Goal: Task Accomplishment & Management: Manage account settings

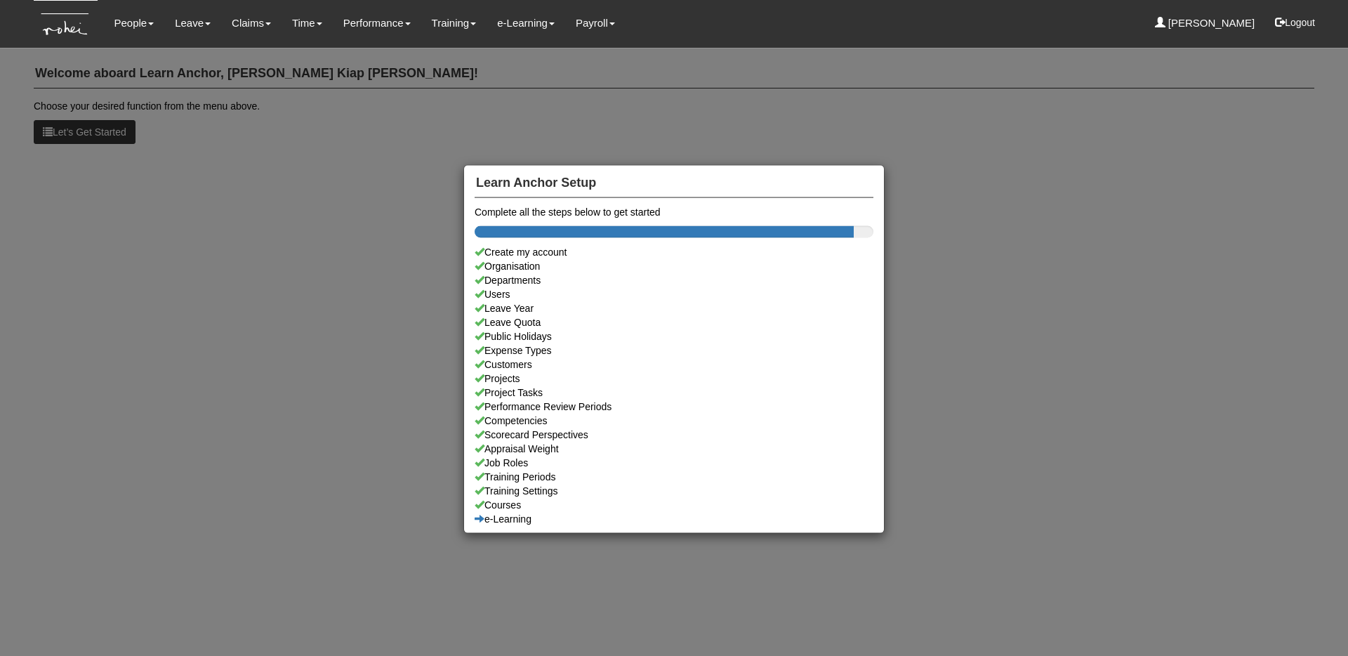
click at [137, 14] on div "Learn Anchor Setup Complete all the steps below to get started Create my accoun…" at bounding box center [674, 328] width 1348 height 656
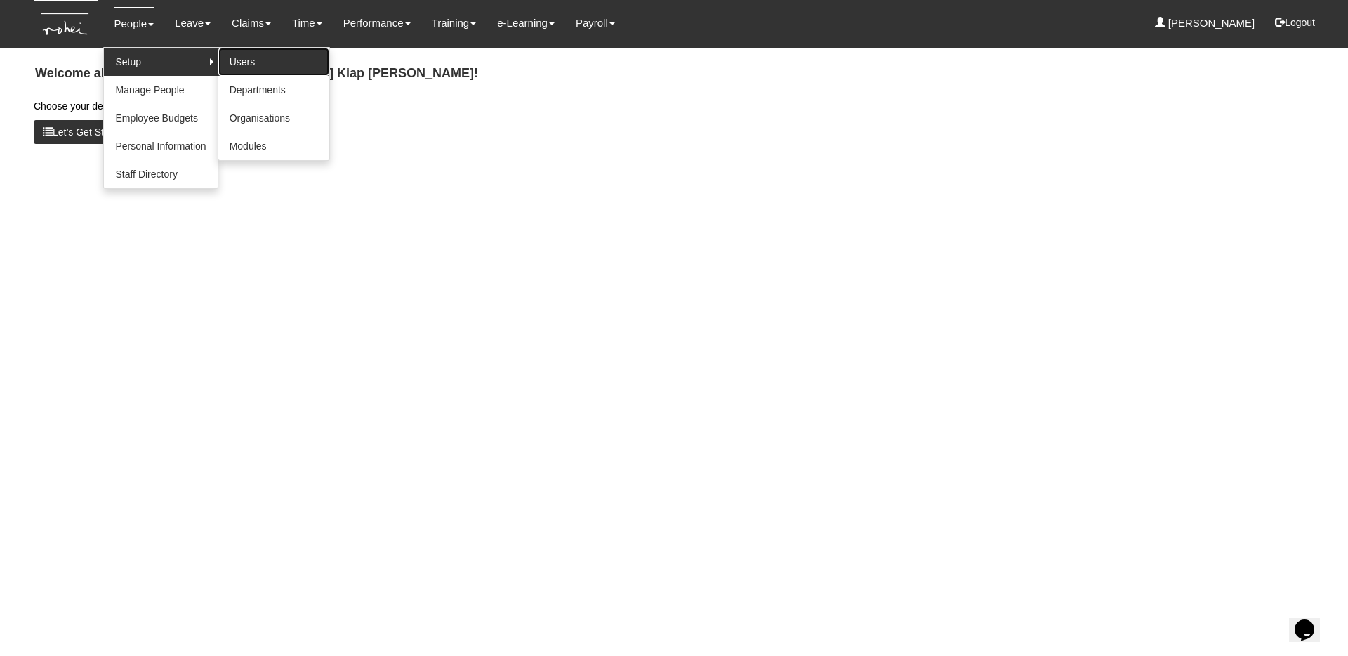
click at [232, 60] on link "Users" at bounding box center [273, 62] width 111 height 28
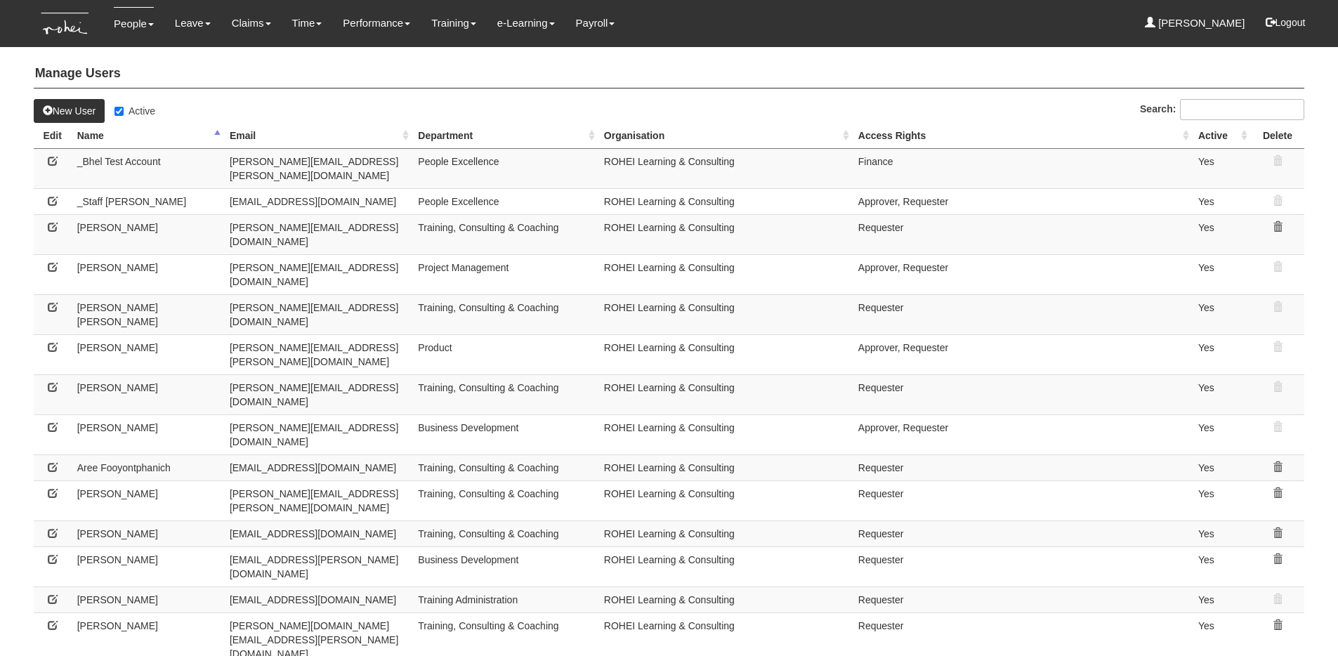
select select "50"
click at [145, 120] on div "New User Active" at bounding box center [446, 111] width 847 height 24
click at [137, 112] on label "Active" at bounding box center [134, 111] width 41 height 14
click at [124, 112] on input "Active" at bounding box center [118, 111] width 9 height 9
checkbox input "false"
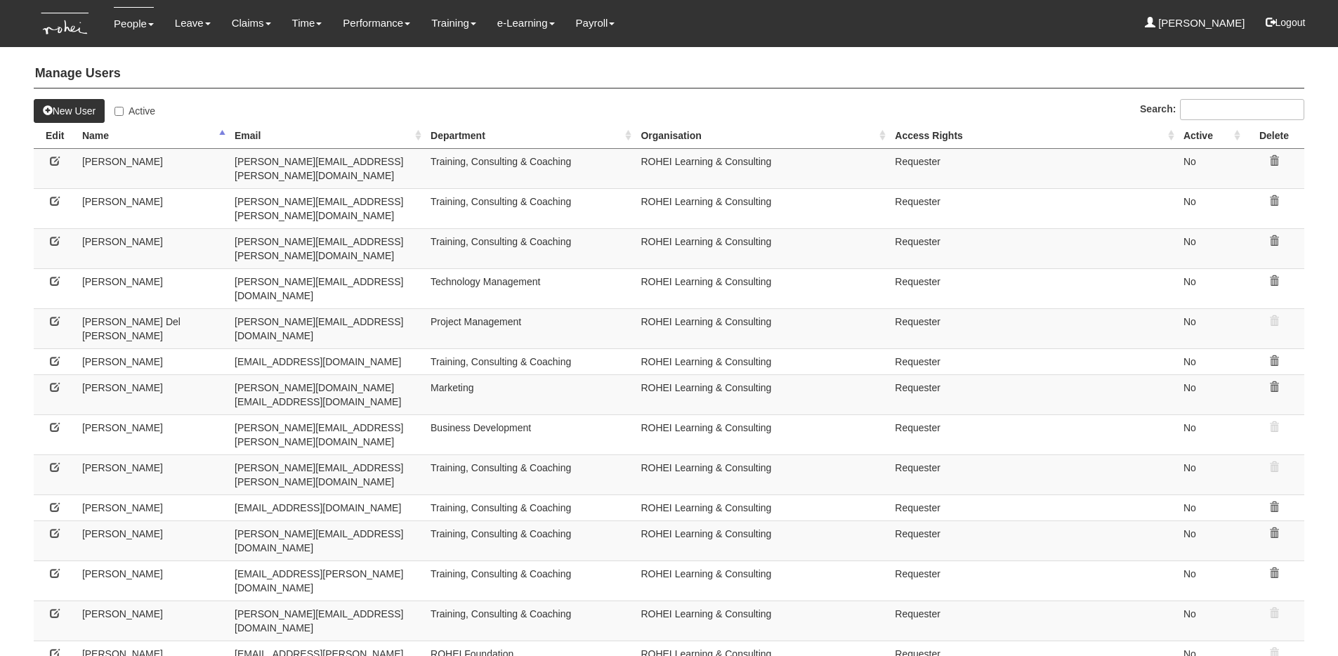
select select "50"
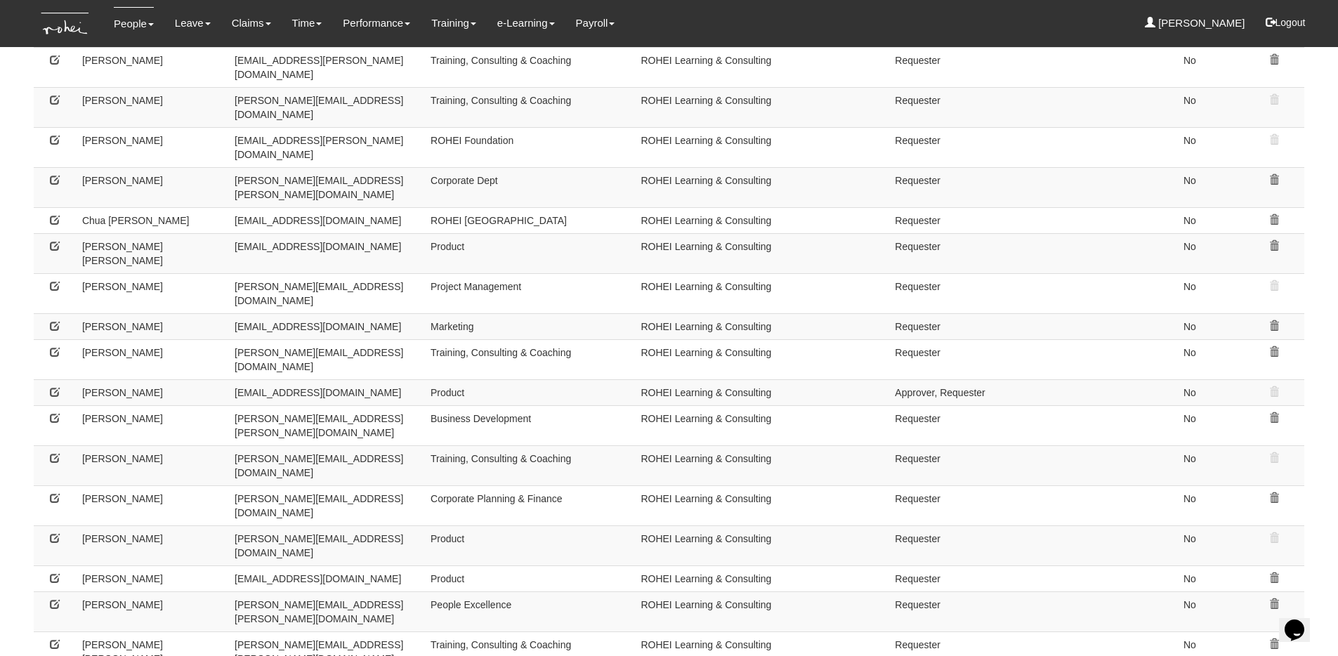
scroll to position [515, 0]
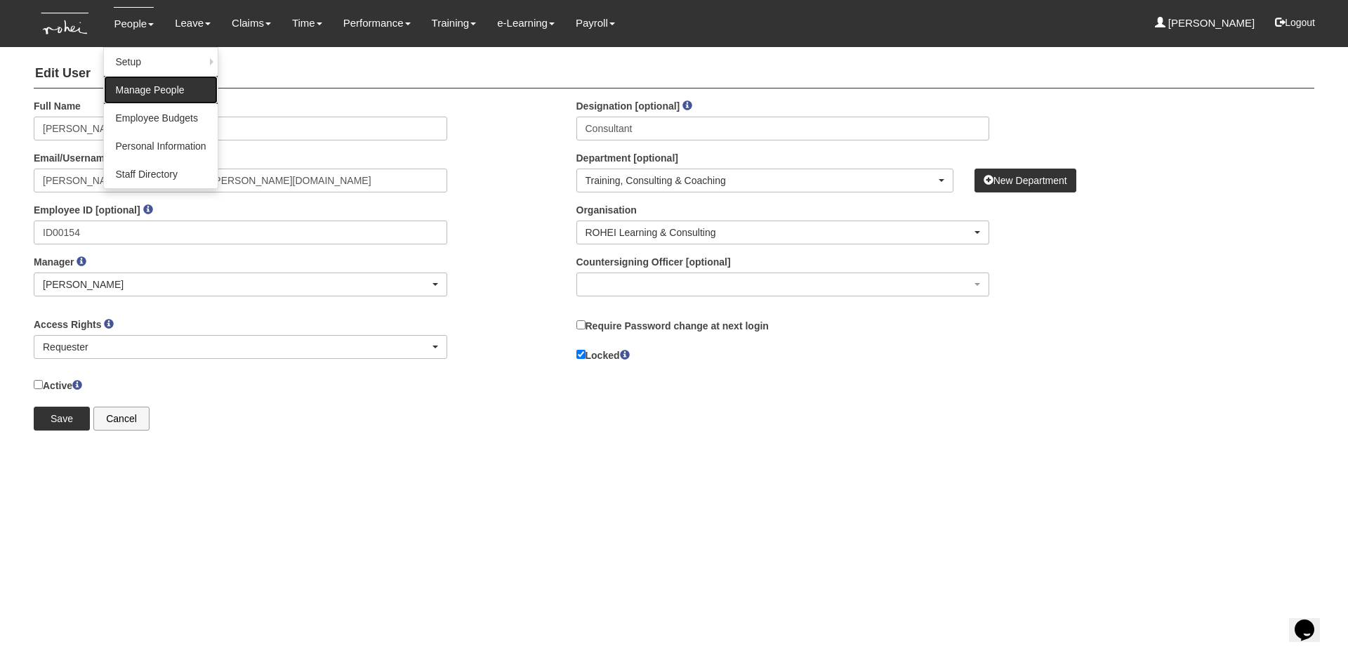
click at [140, 88] on link "Manage People" at bounding box center [160, 90] width 113 height 28
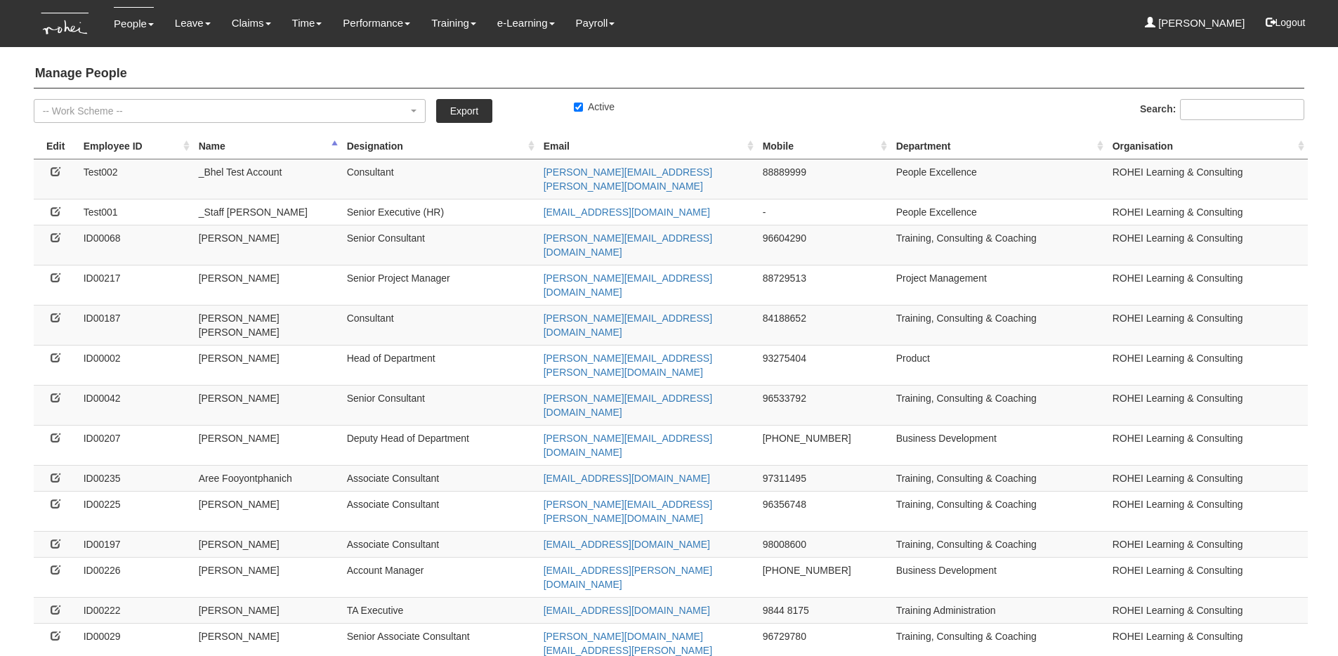
select select "50"
click at [588, 105] on label "Active" at bounding box center [594, 107] width 41 height 14
click at [583, 105] on input "Active" at bounding box center [578, 107] width 9 height 9
checkbox input "false"
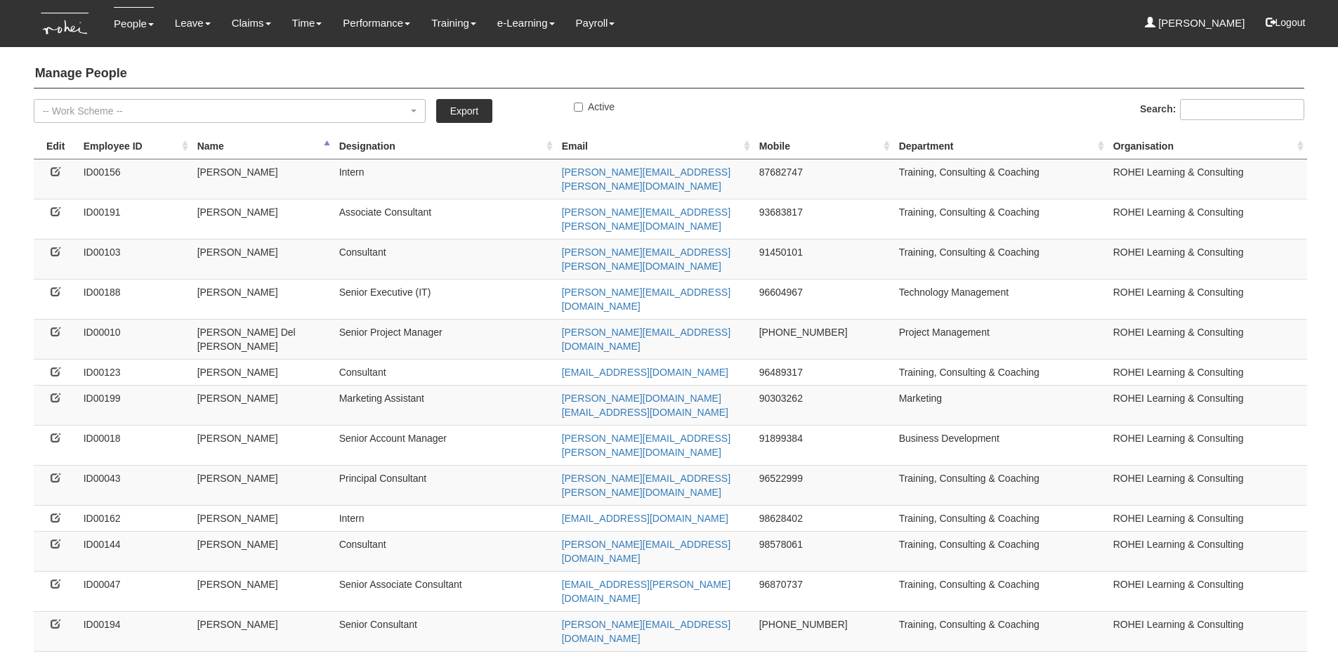
select select "50"
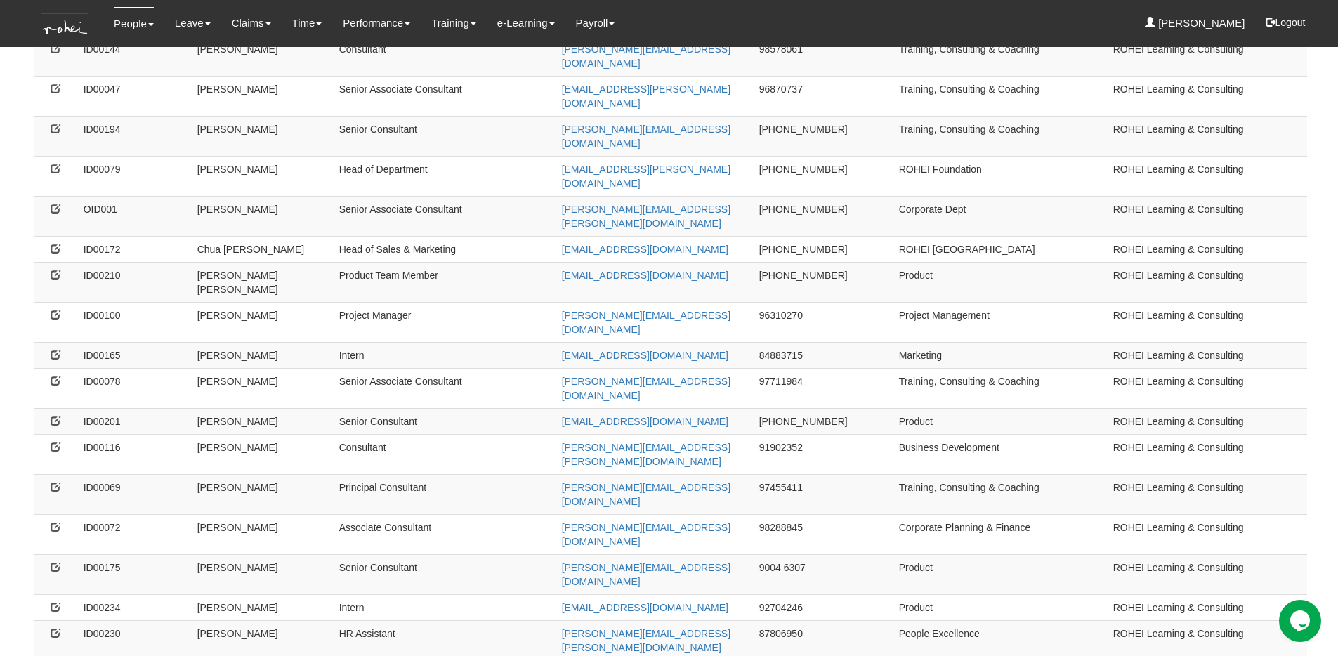
scroll to position [506, 0]
